Goal: Task Accomplishment & Management: Use online tool/utility

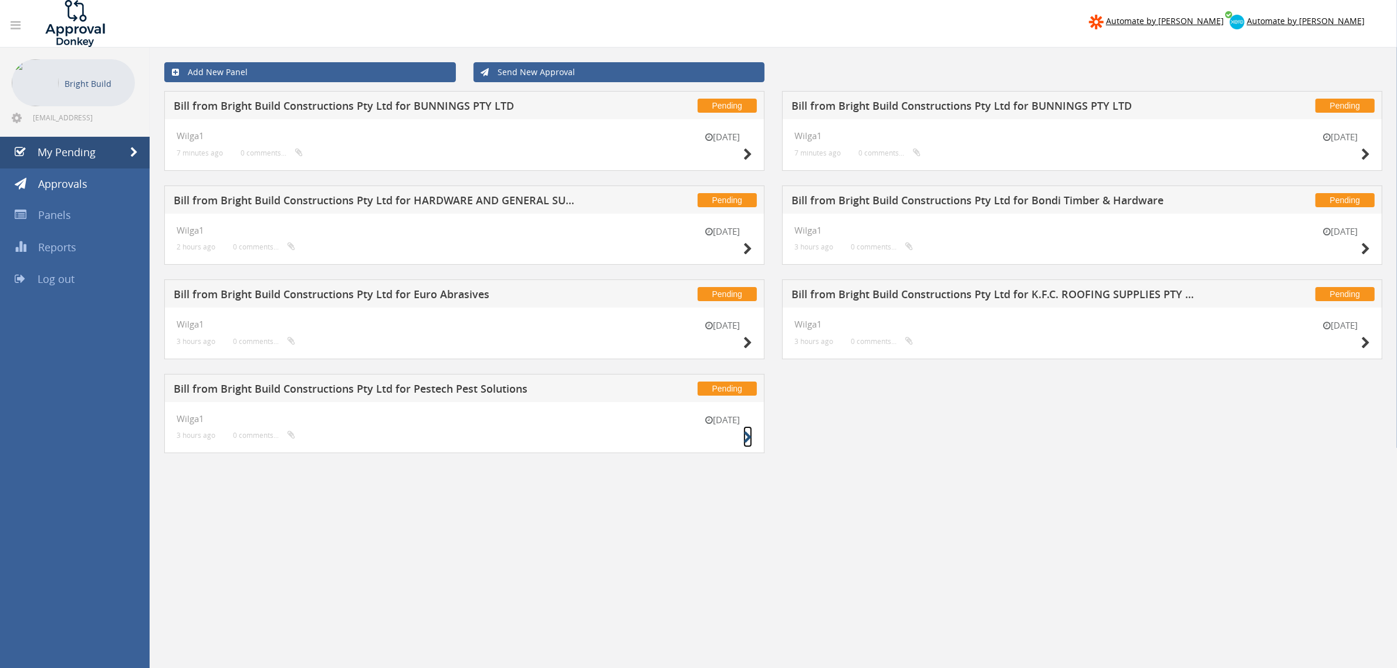
click at [752, 438] on icon at bounding box center [748, 437] width 9 height 12
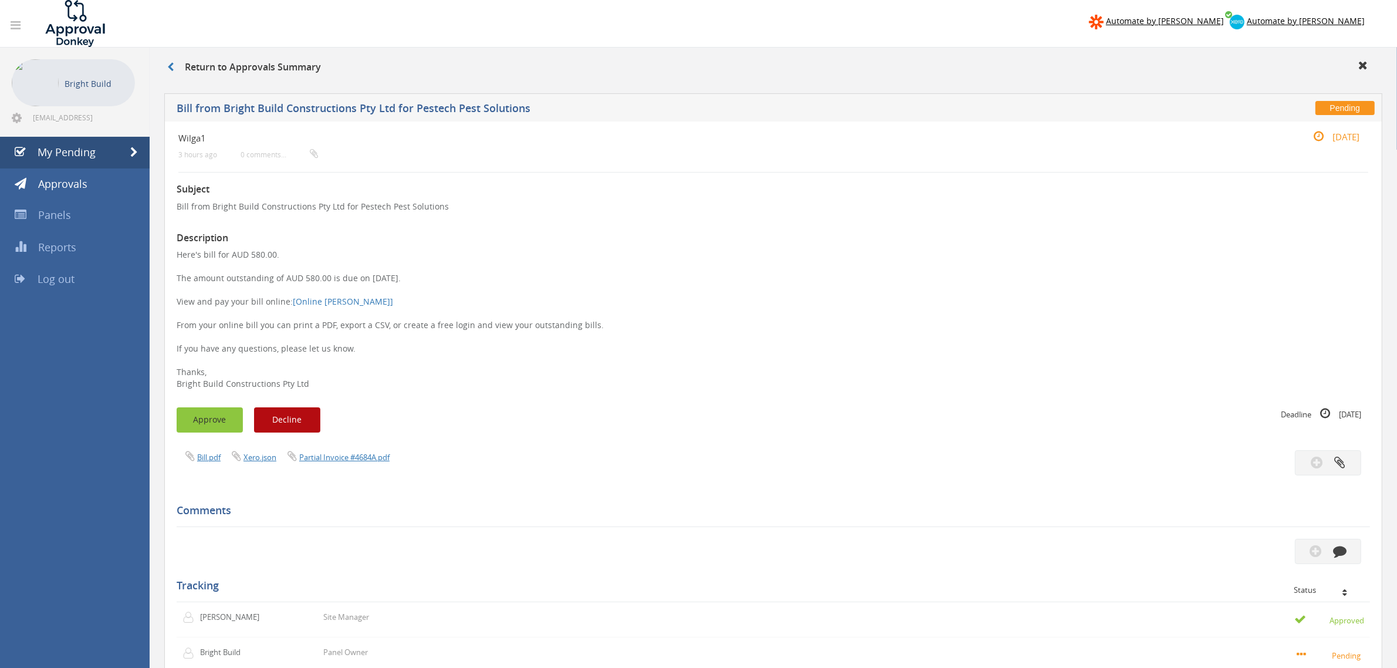
click at [201, 418] on button "Approve" at bounding box center [210, 419] width 66 height 25
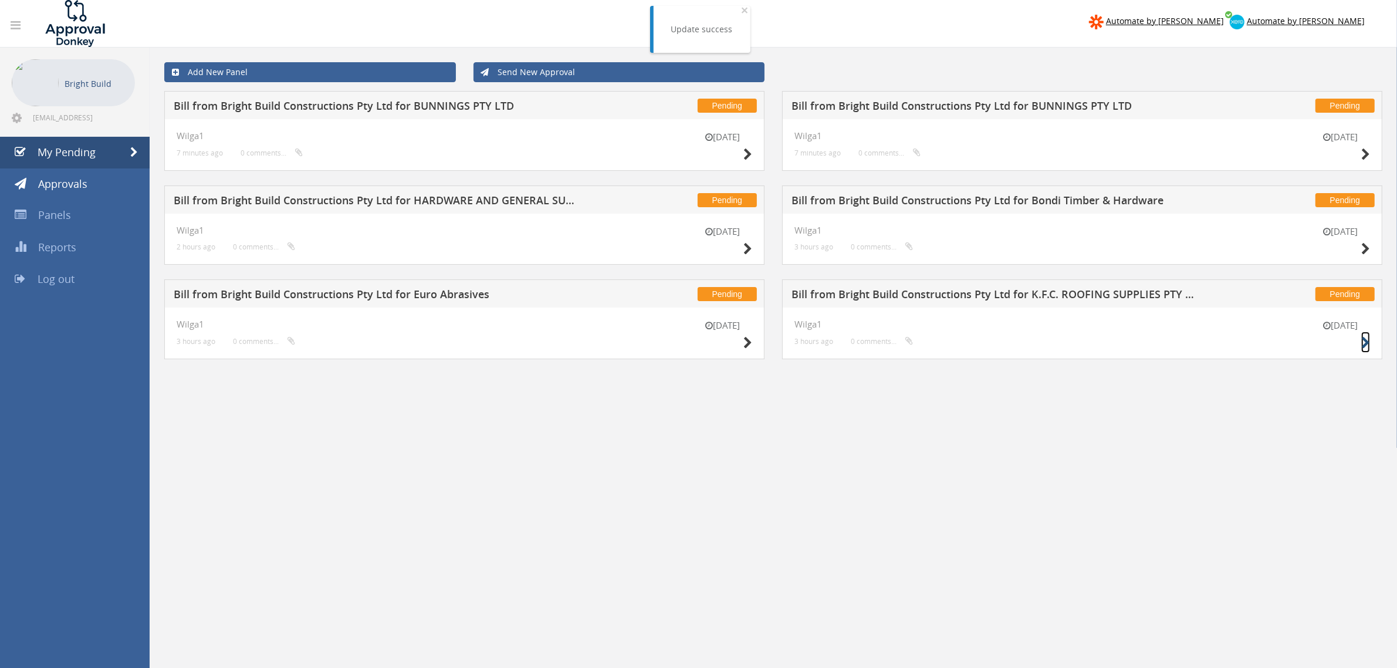
click at [1367, 344] on icon at bounding box center [1365, 343] width 9 height 12
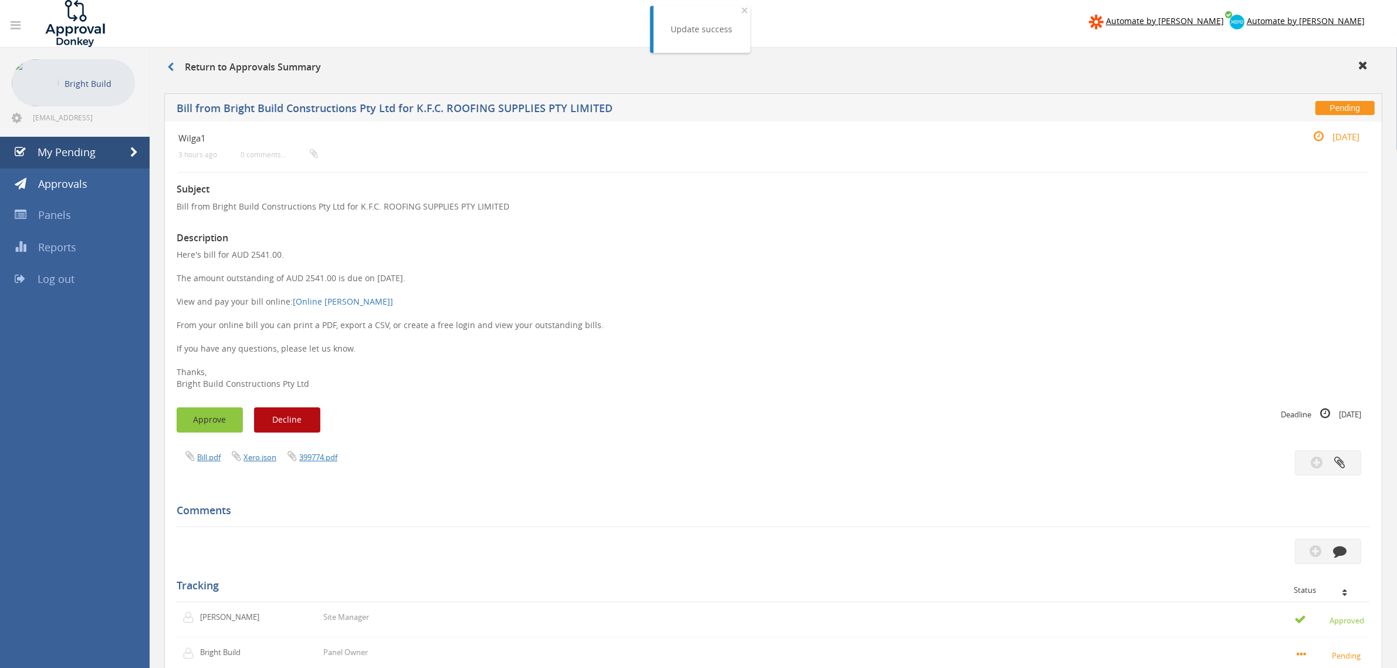
click at [190, 415] on button "Approve" at bounding box center [210, 419] width 66 height 25
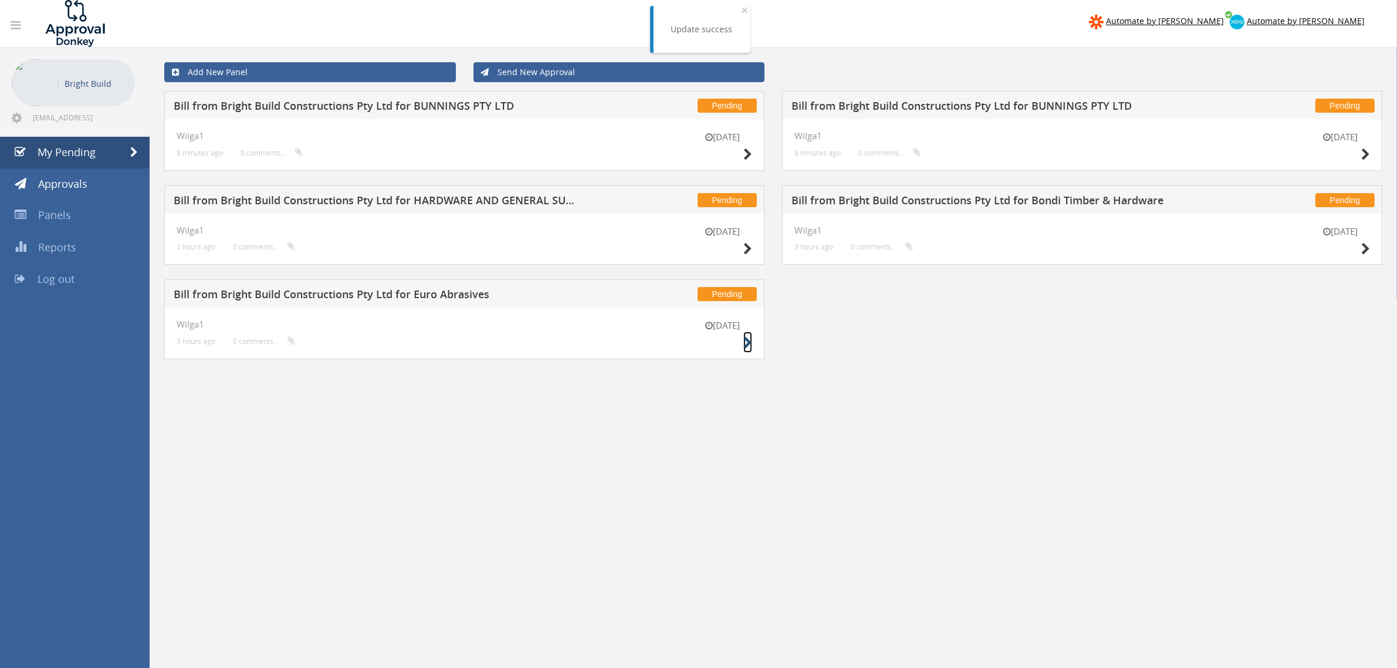
click at [749, 347] on icon at bounding box center [748, 343] width 9 height 12
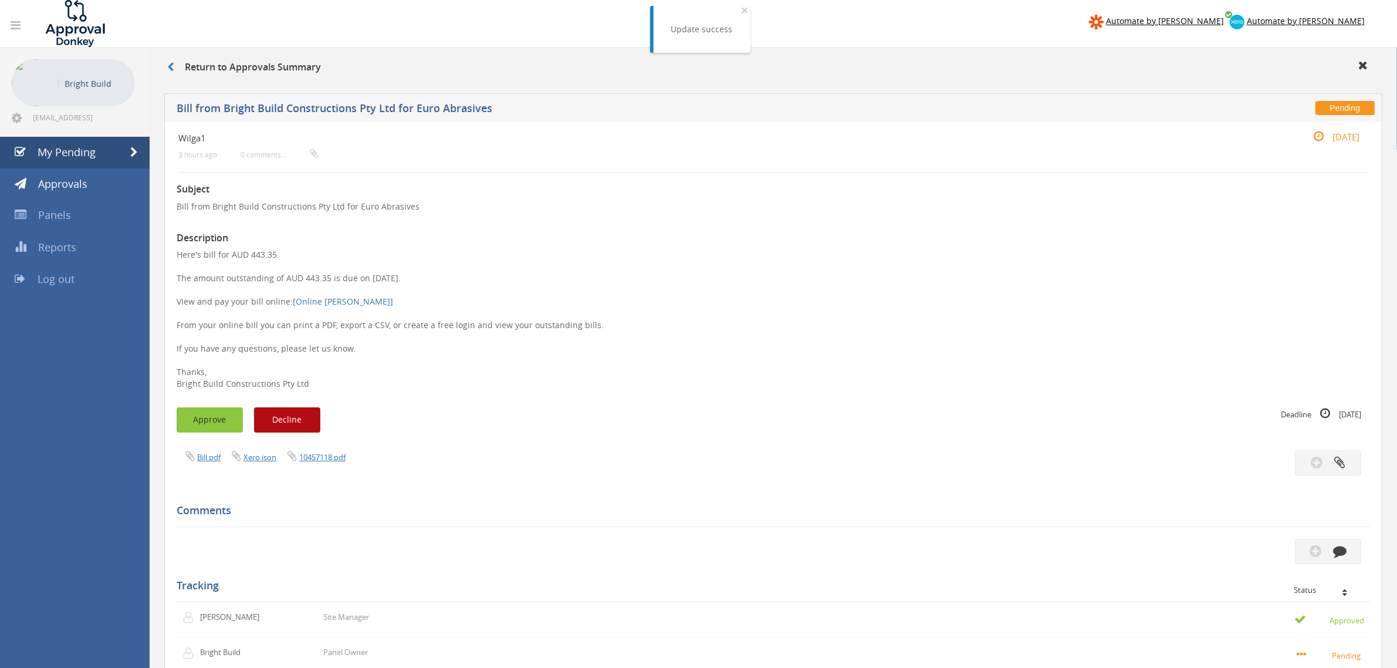
click at [194, 414] on button "Approve" at bounding box center [210, 419] width 66 height 25
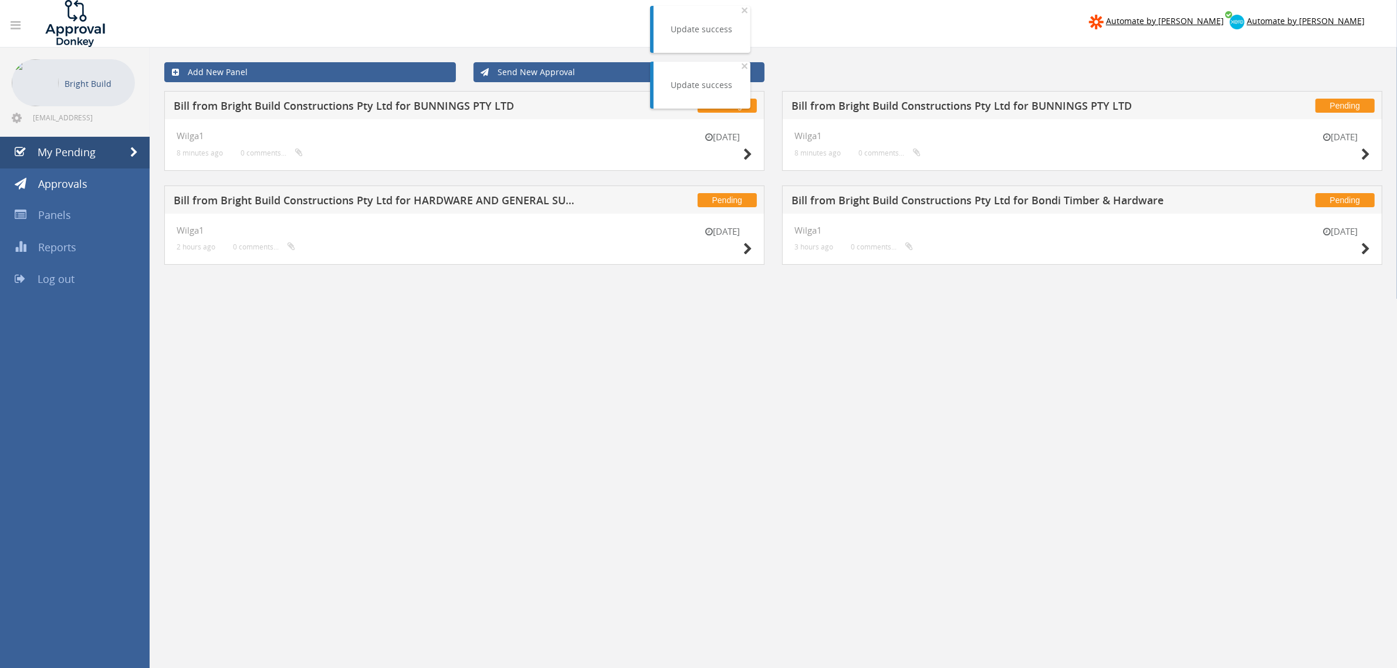
click at [1372, 255] on div "[DATE] Wilga1 3 hours ago 0 comments..." at bounding box center [1082, 240] width 600 height 52
click at [1366, 251] on icon at bounding box center [1365, 249] width 9 height 12
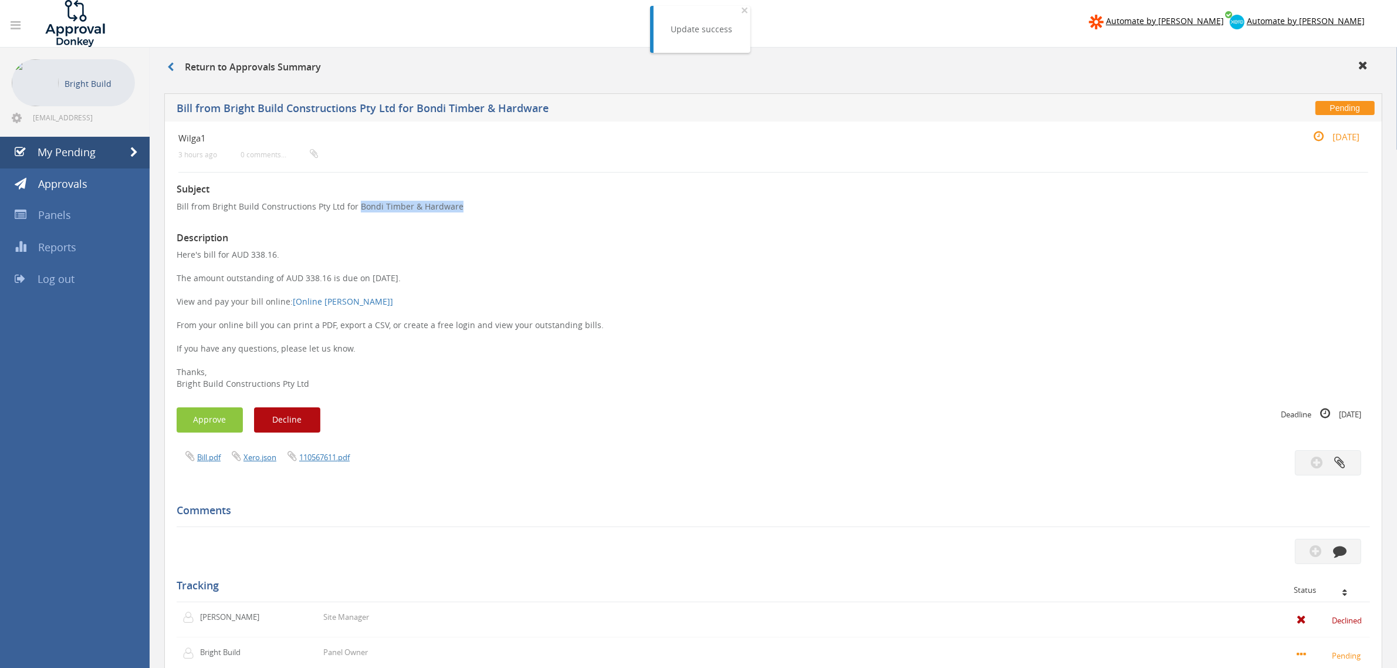
drag, startPoint x: 355, startPoint y: 205, endPoint x: 475, endPoint y: 202, distance: 120.3
click at [475, 202] on p "Bill from Bright Build Constructions Pty Ltd for Bondi Timber & Hardware" at bounding box center [774, 207] width 1194 height 12
click at [589, 273] on p "Here's bill for AUD 338.16. The amount outstanding of AUD 338.16 is due on [DAT…" at bounding box center [774, 319] width 1194 height 141
click at [327, 459] on link "110567611.pdf" at bounding box center [324, 457] width 50 height 11
click at [303, 417] on button "Decline" at bounding box center [287, 419] width 66 height 25
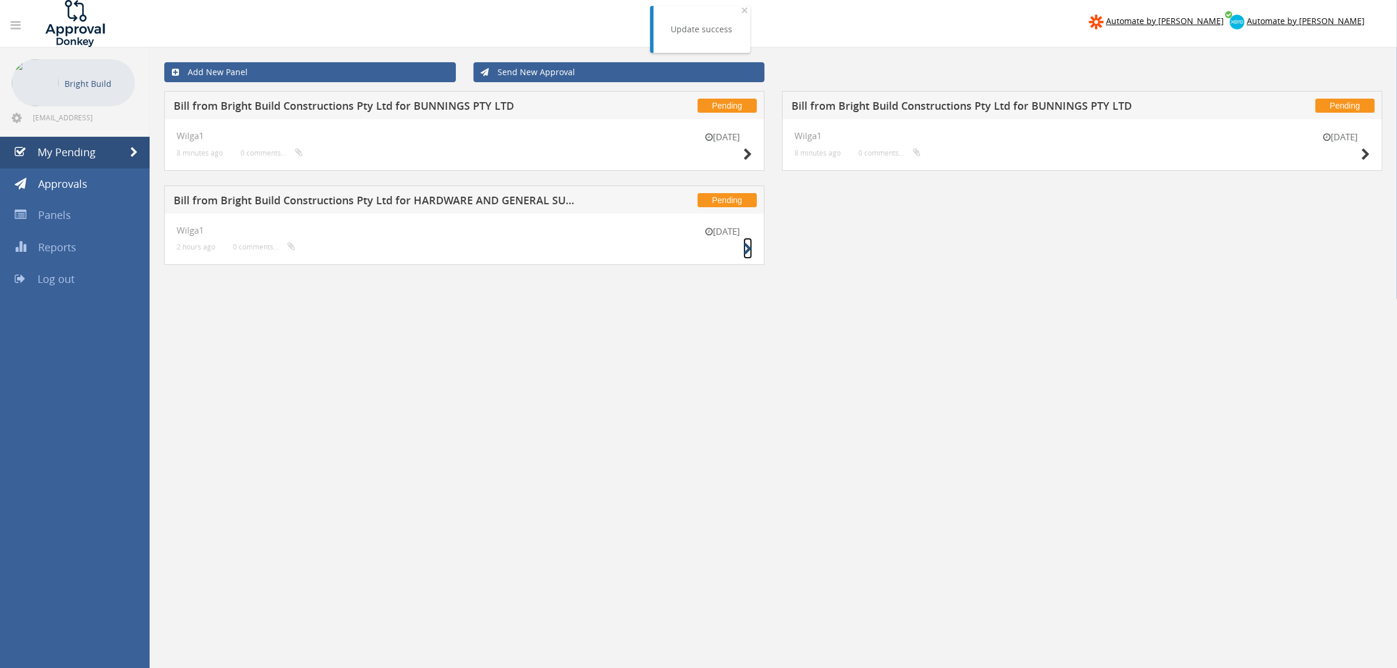
click at [745, 243] on icon at bounding box center [748, 249] width 9 height 12
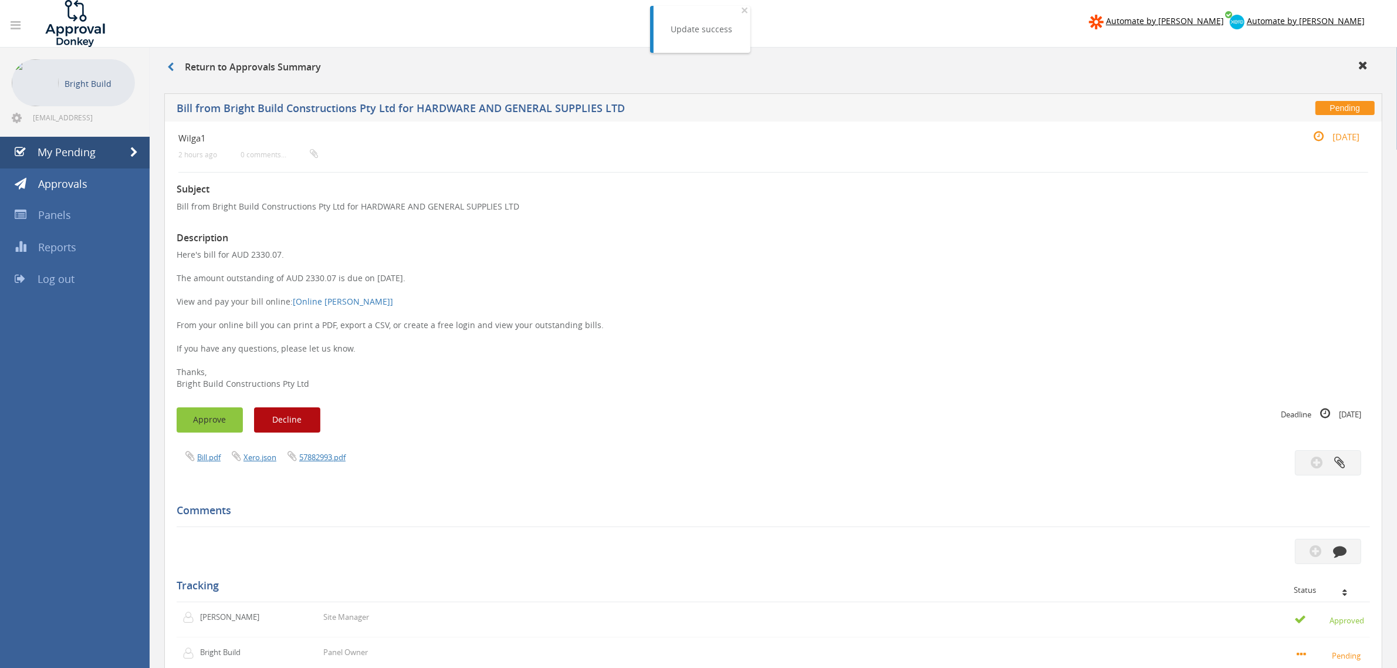
click at [226, 414] on button "Approve" at bounding box center [210, 419] width 66 height 25
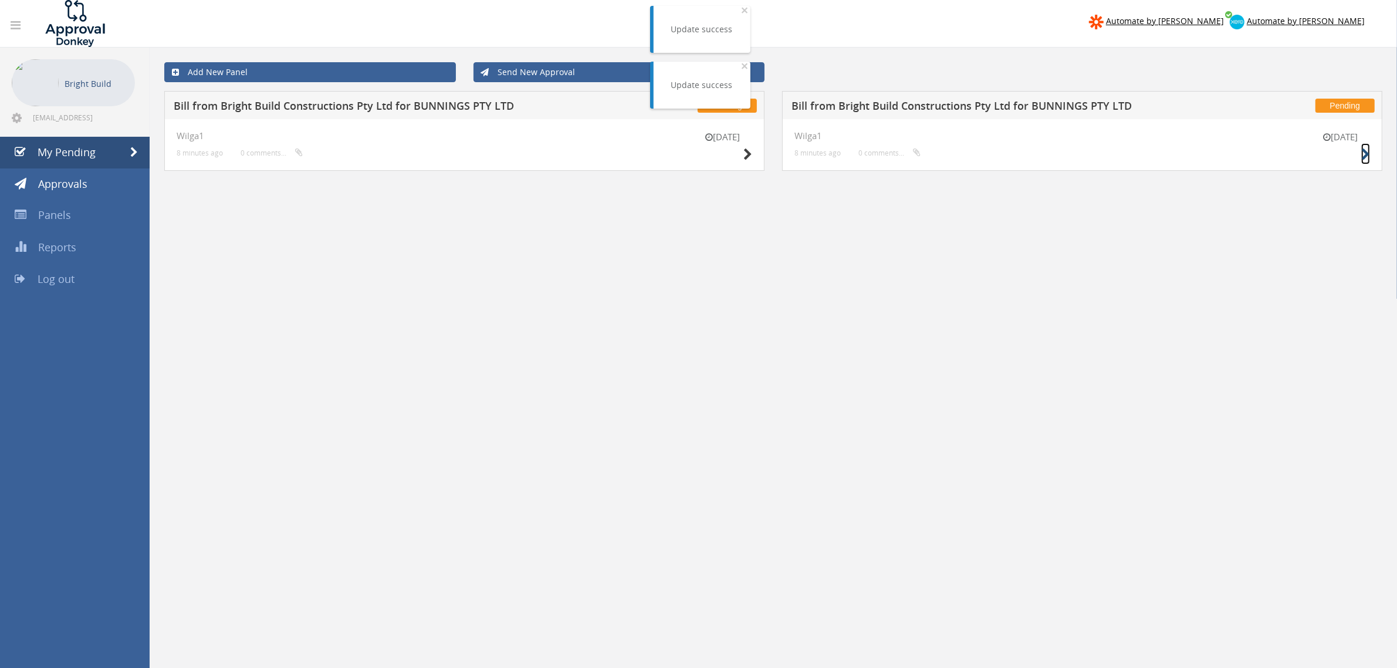
click at [1365, 148] on icon at bounding box center [1365, 154] width 9 height 12
click at [746, 153] on icon at bounding box center [748, 154] width 9 height 12
